Goal: Information Seeking & Learning: Check status

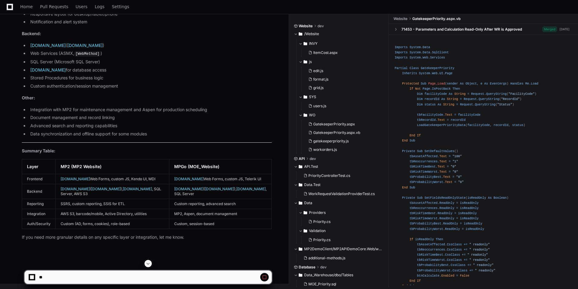
scroll to position [5563, 0]
click at [263, 278] on span at bounding box center [264, 277] width 5 height 5
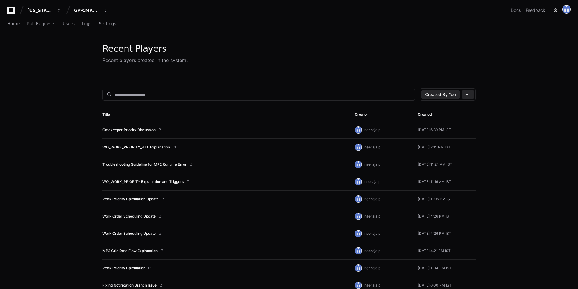
click at [469, 94] on button "All" at bounding box center [468, 95] width 12 height 10
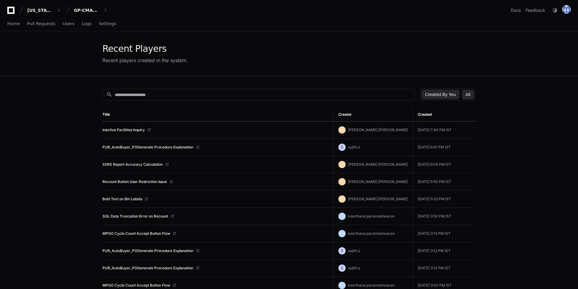
click at [447, 94] on button "Created By You" at bounding box center [440, 95] width 38 height 10
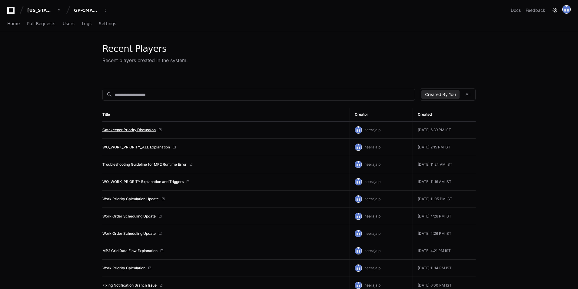
click at [150, 131] on link "Gatekeeper Priority Discussion" at bounding box center [128, 129] width 53 height 5
